Goal: Complete application form

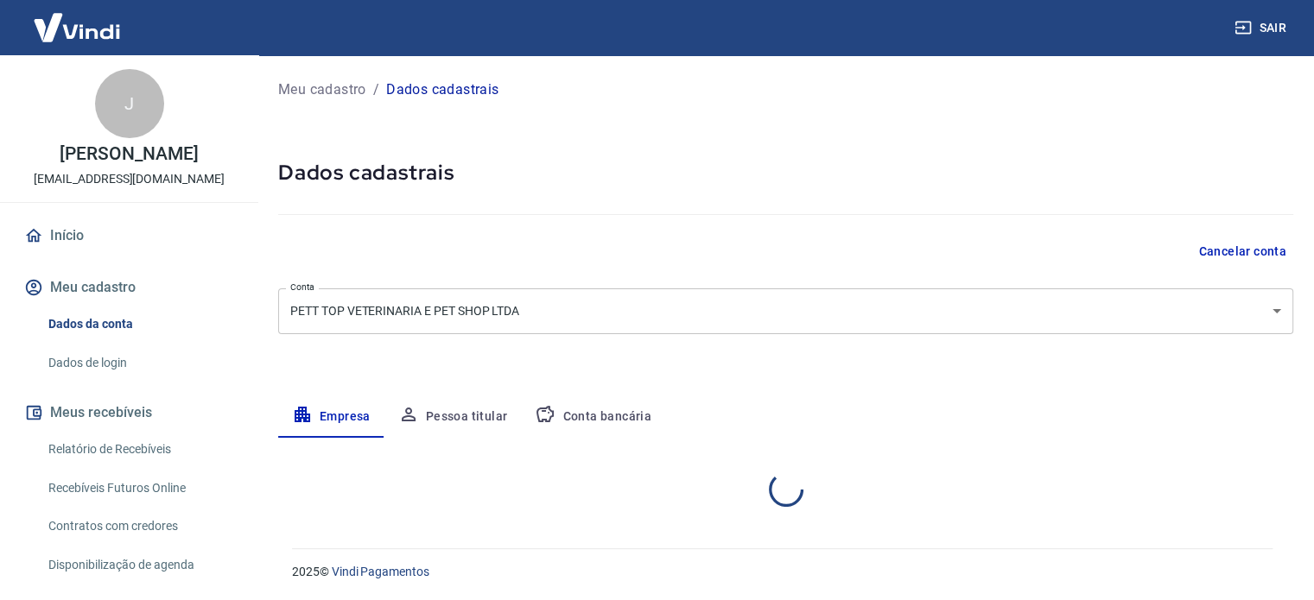
select select "SP"
select select "business"
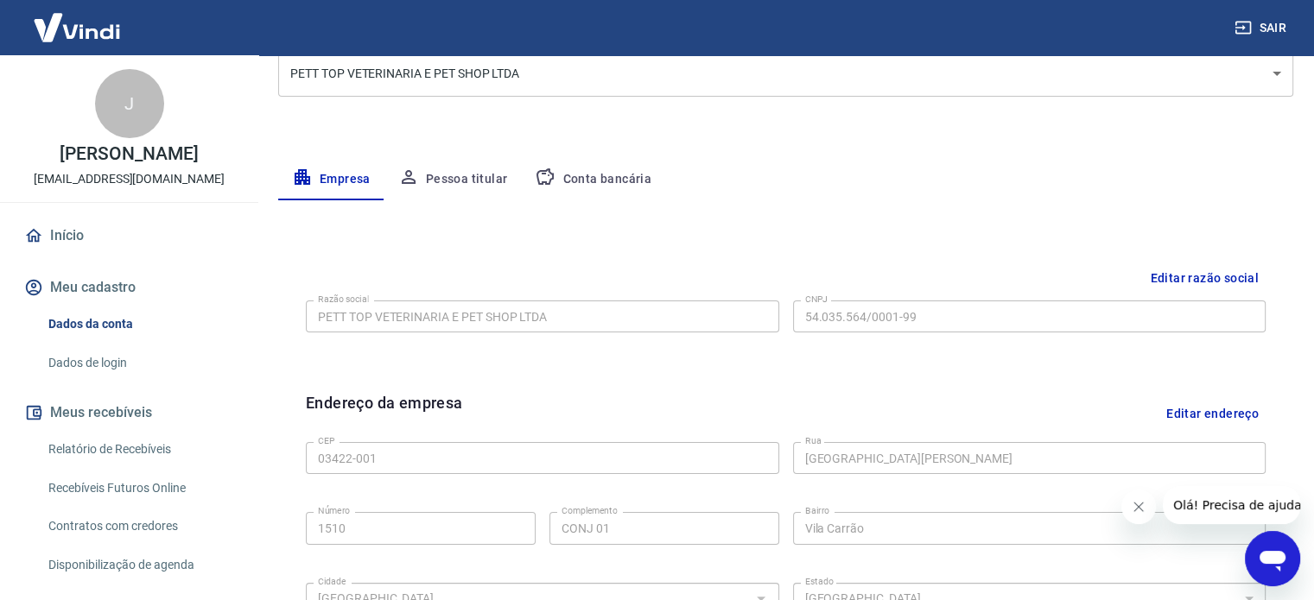
scroll to position [233, 0]
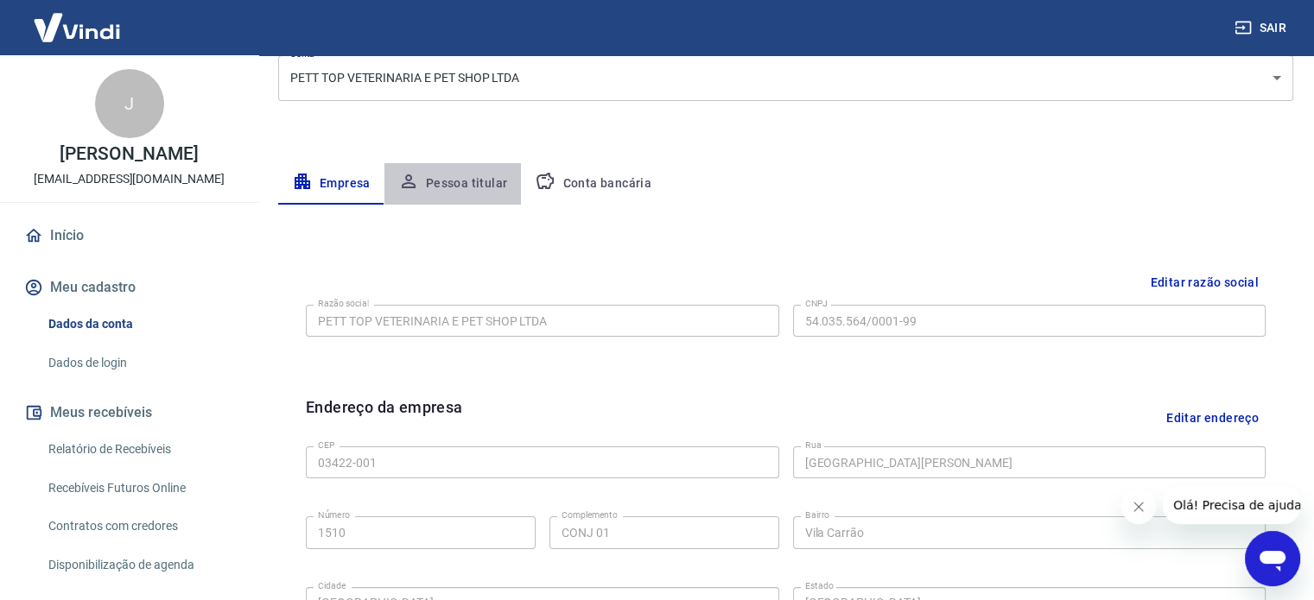
click at [462, 181] on button "Pessoa titular" at bounding box center [452, 183] width 137 height 41
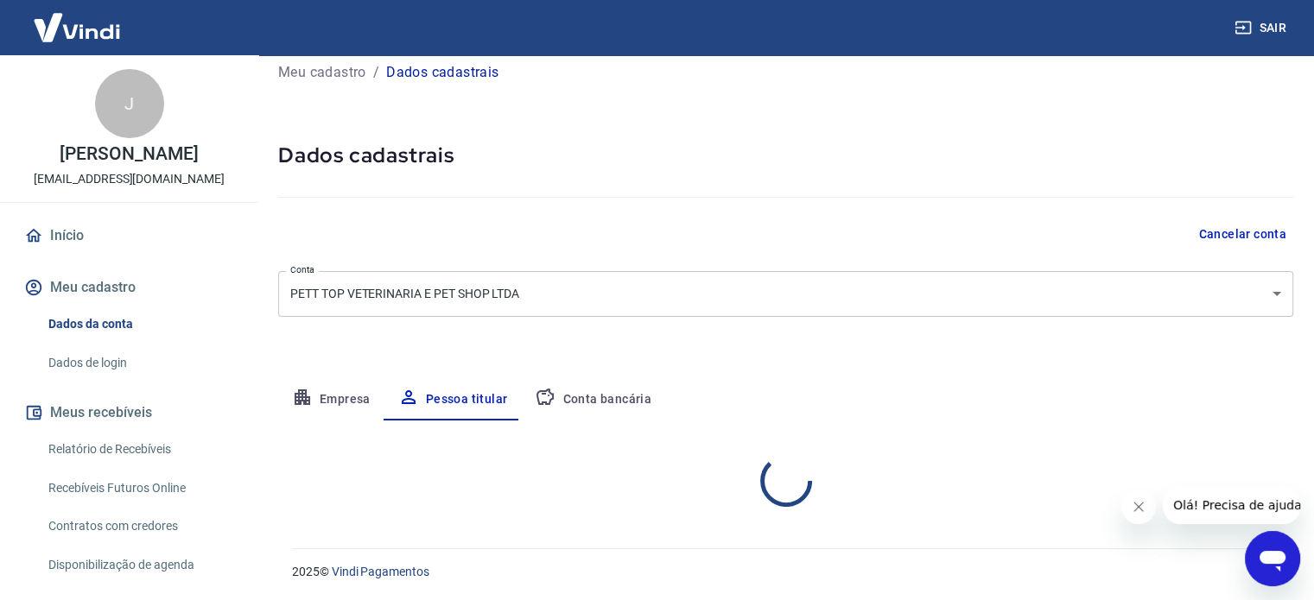
scroll to position [90, 0]
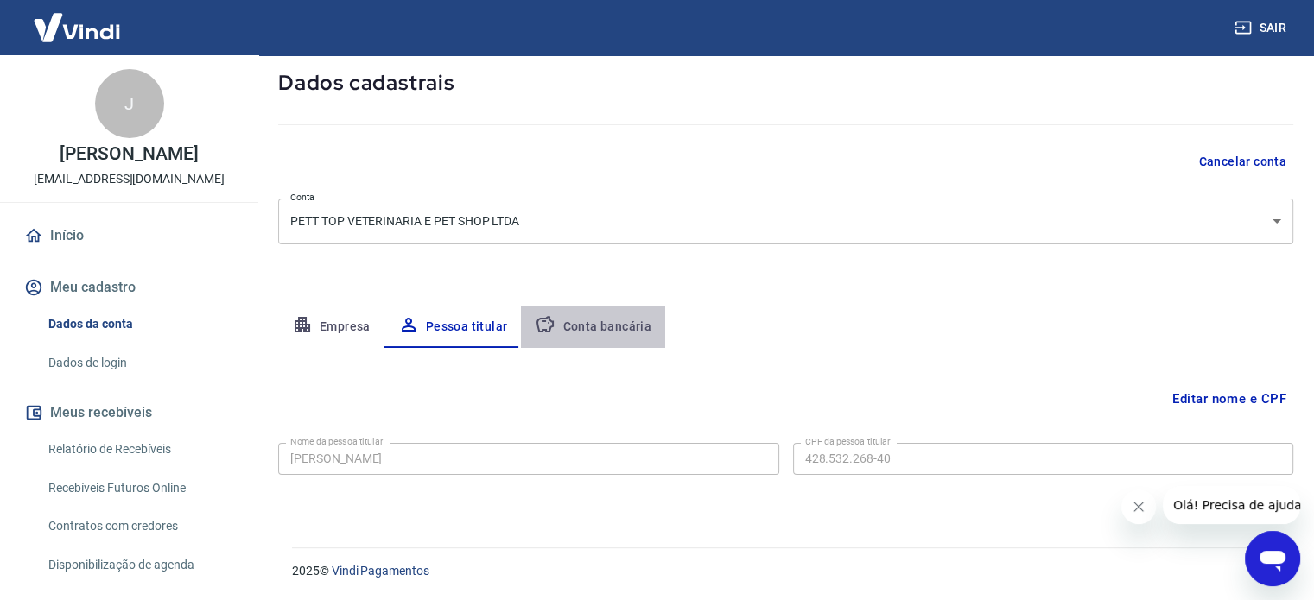
click at [611, 327] on button "Conta bancária" at bounding box center [593, 327] width 144 height 41
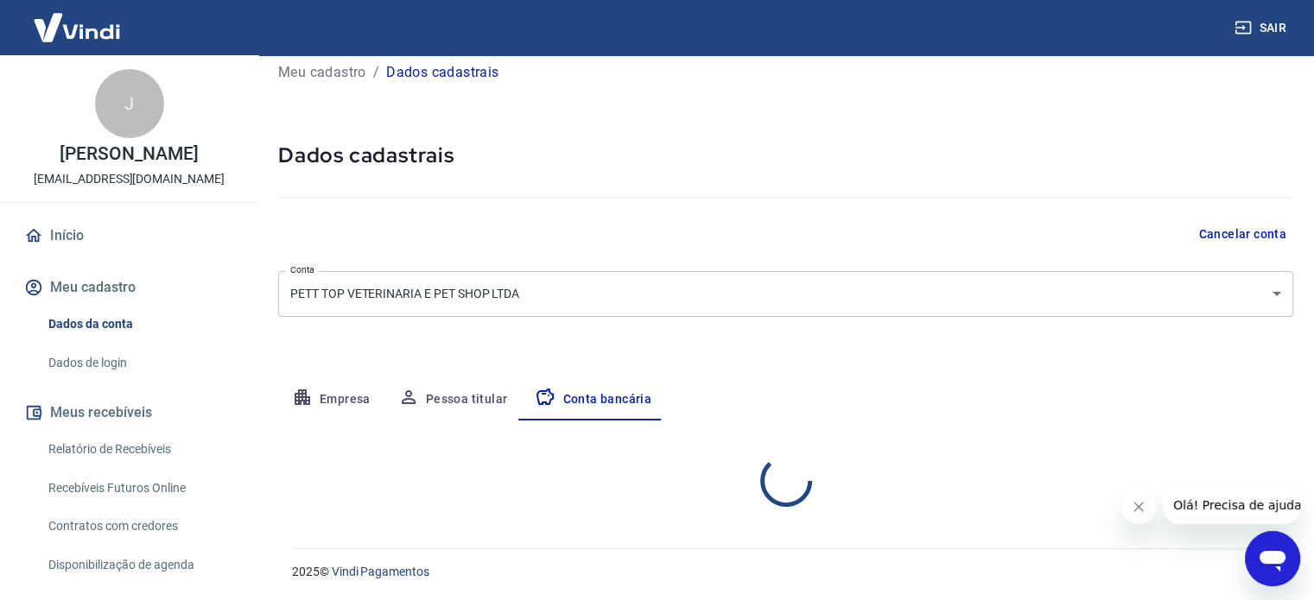
select select "1"
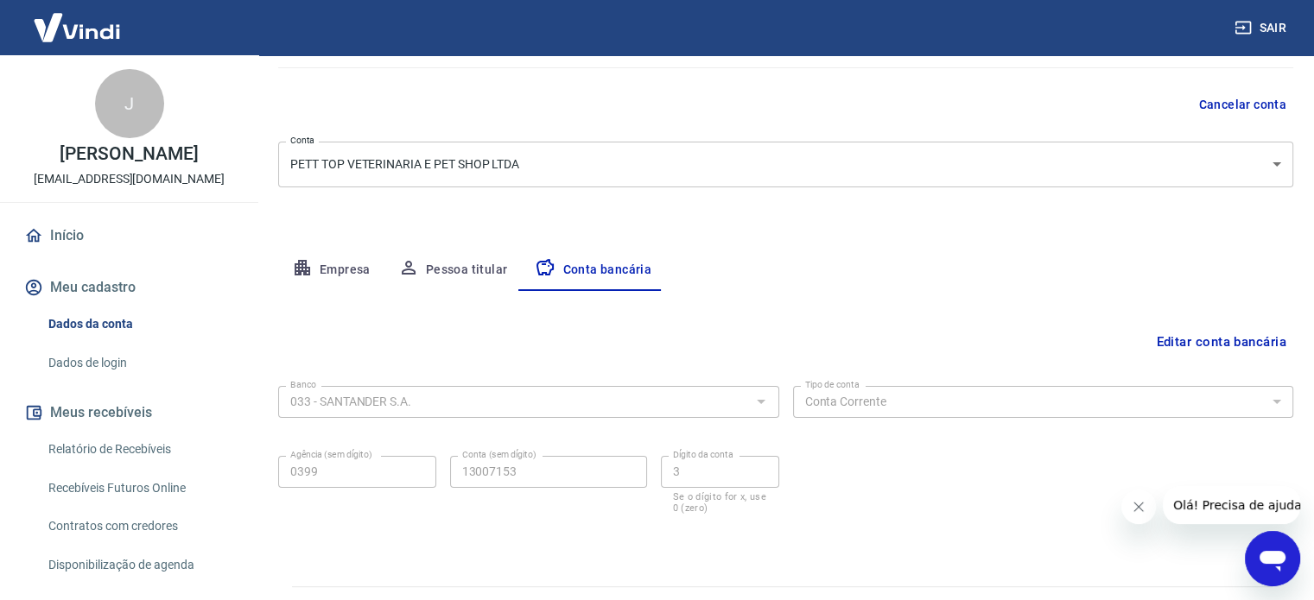
scroll to position [186, 0]
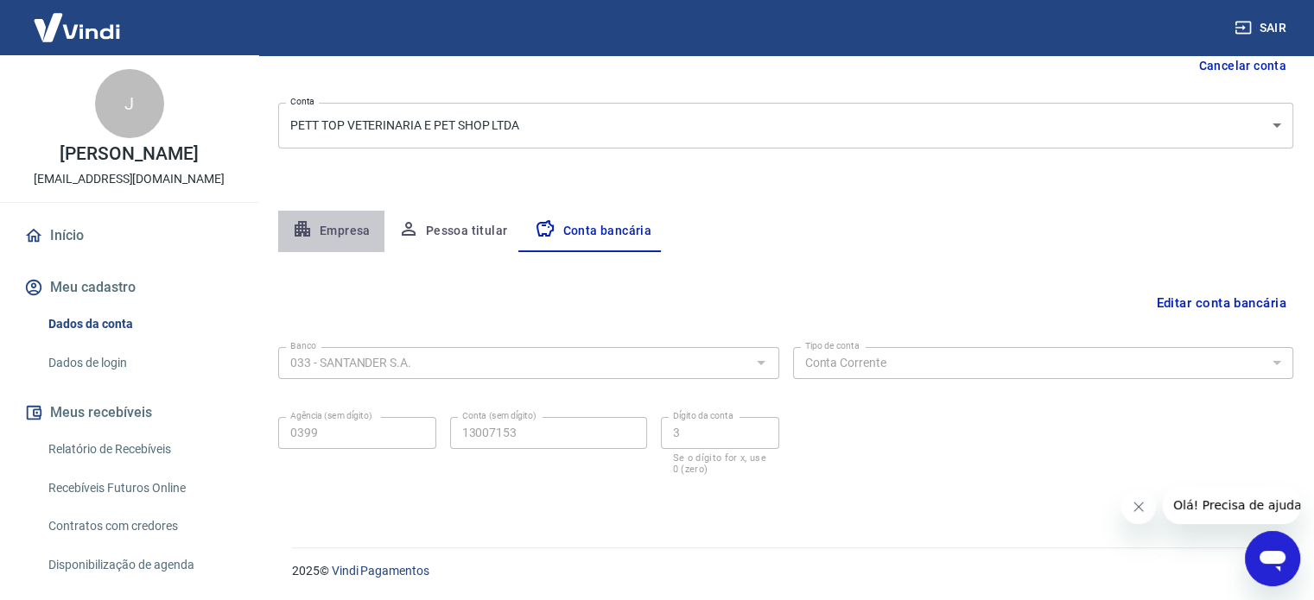
click at [345, 222] on button "Empresa" at bounding box center [331, 231] width 106 height 41
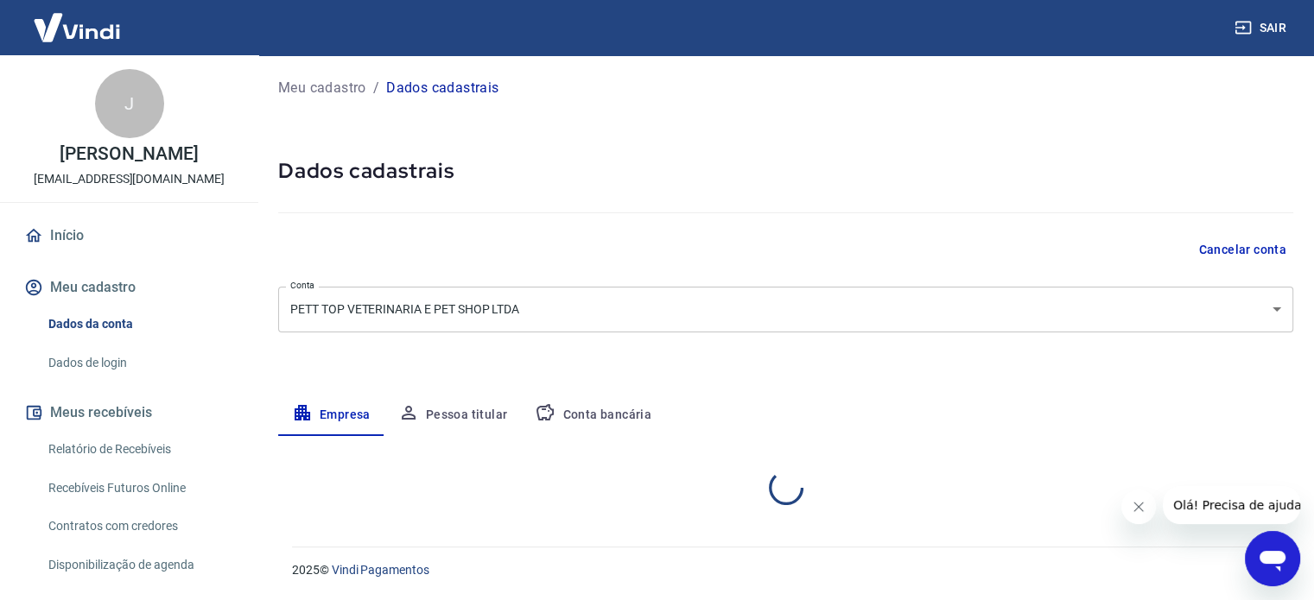
select select "SP"
select select "business"
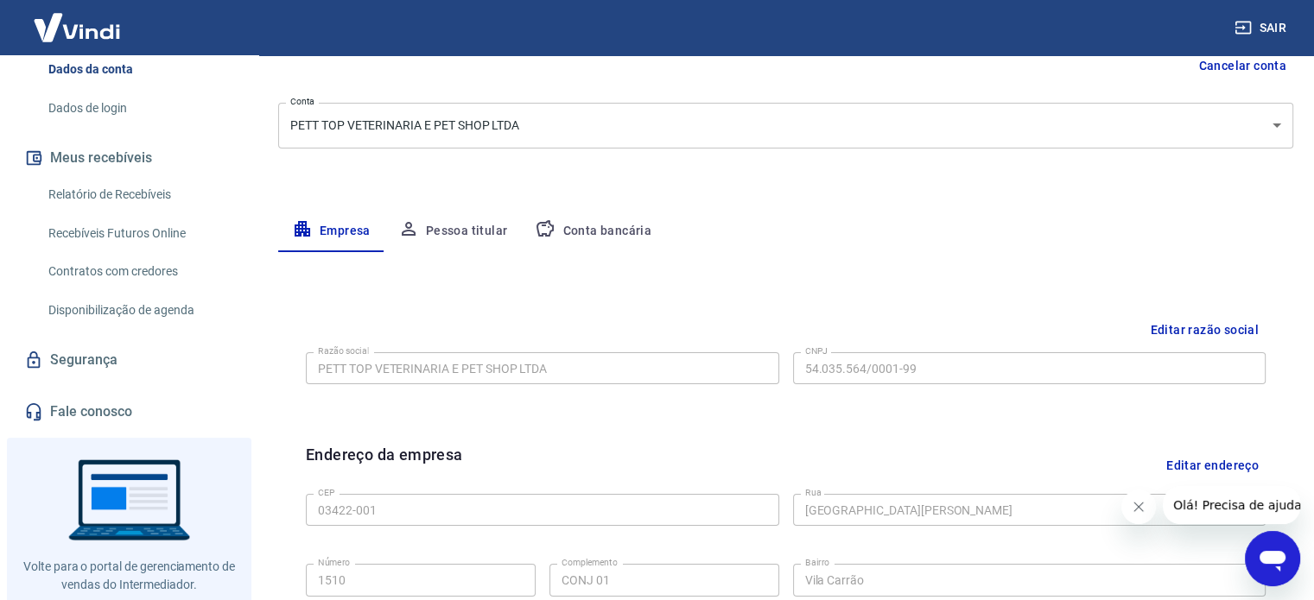
scroll to position [312, 0]
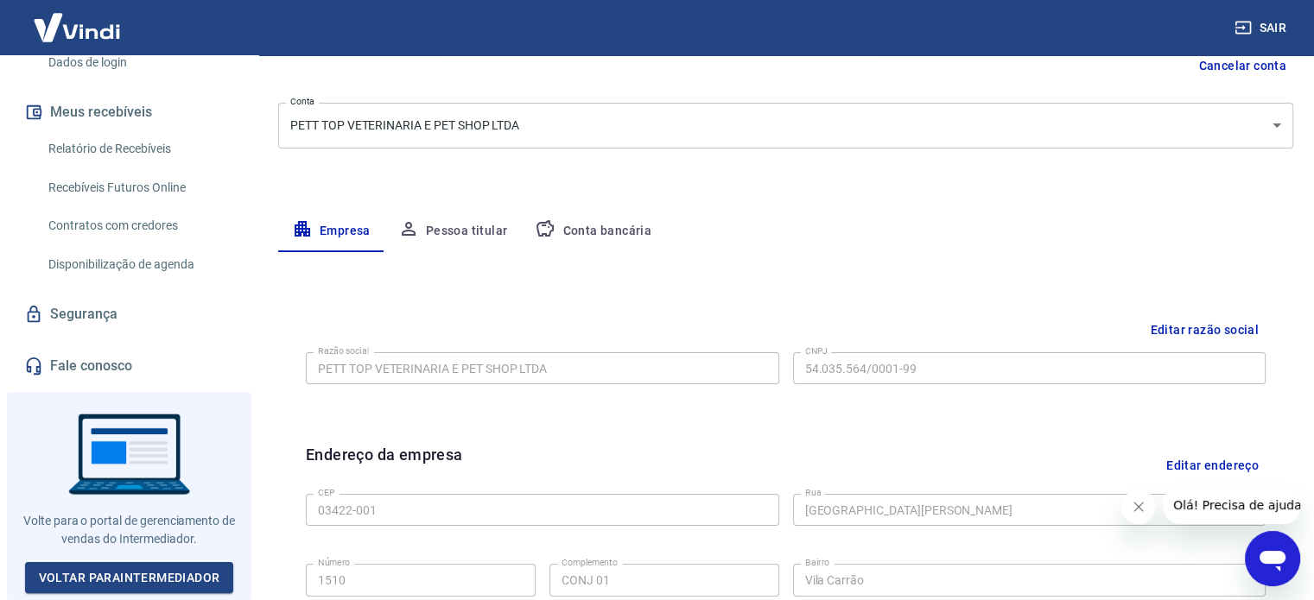
click at [133, 507] on div at bounding box center [129, 496] width 244 height 208
click at [142, 575] on link "Voltar para Intermediador" at bounding box center [129, 578] width 209 height 32
